Goal: Communication & Community: Answer question/provide support

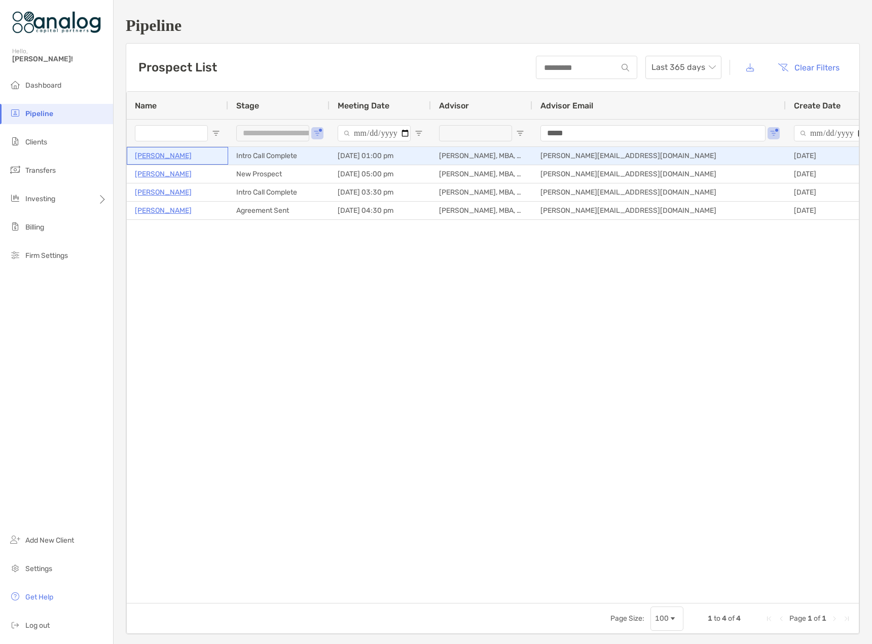
drag, startPoint x: 0, startPoint y: 0, endPoint x: 167, endPoint y: 154, distance: 227.0
click at [167, 154] on p "[PERSON_NAME]" at bounding box center [163, 155] width 57 height 13
click at [167, 153] on p "[PERSON_NAME]" at bounding box center [163, 155] width 57 height 13
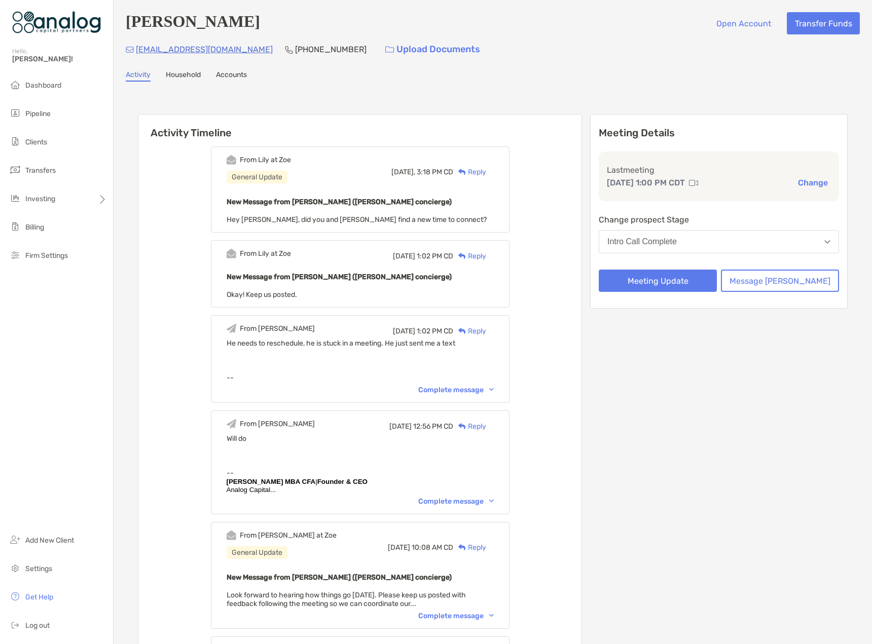
click at [486, 175] on div "Reply" at bounding box center [469, 172] width 33 height 11
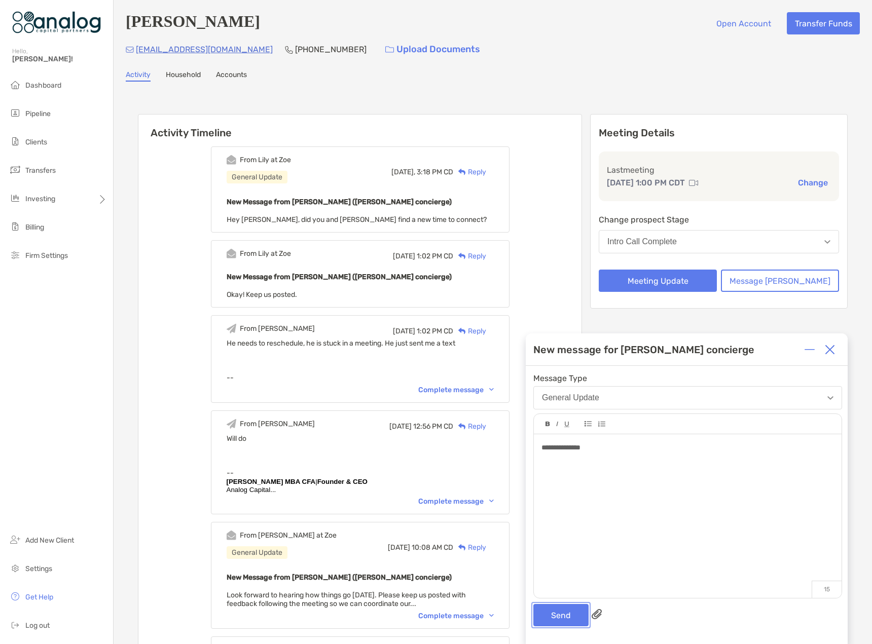
click at [558, 609] on button "Send" at bounding box center [560, 615] width 55 height 22
